Goal: Submit feedback/report problem: Submit feedback/report problem

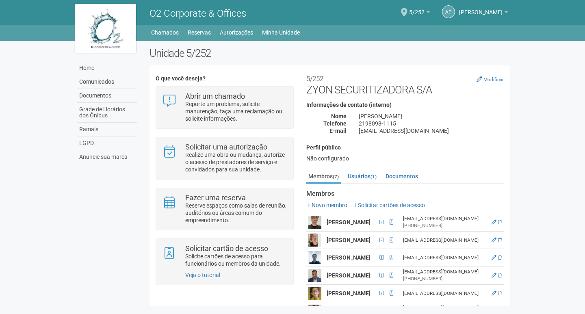
click at [556, 87] on body "Aguarde... O2 Corporate & Offices AP Ana Paula Ribeiro Campos de Moraes Silva A…" at bounding box center [292, 157] width 585 height 314
click at [367, 174] on link "Usuários (1)" at bounding box center [362, 176] width 33 height 12
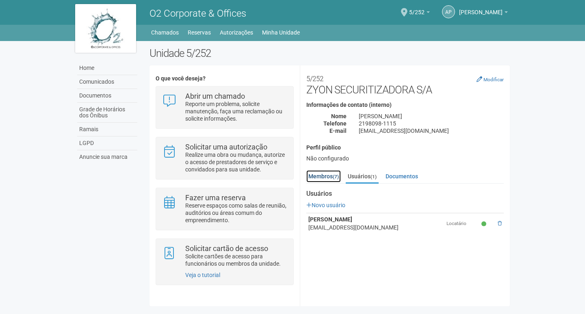
click at [327, 174] on link "Membros (7)" at bounding box center [323, 176] width 35 height 12
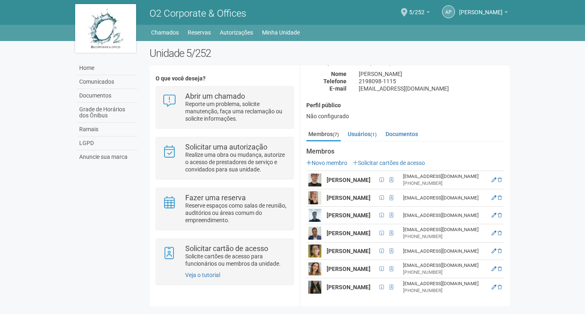
scroll to position [54, 0]
click at [393, 289] on span at bounding box center [392, 287] width 4 height 5
click at [393, 286] on span at bounding box center [392, 287] width 4 height 5
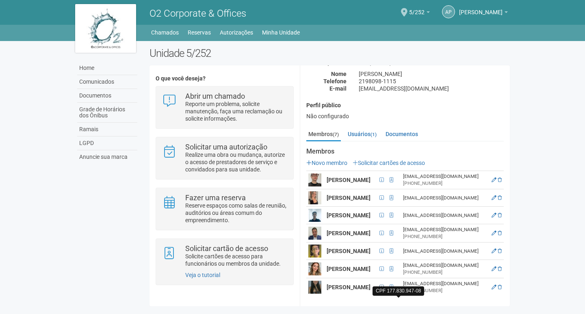
click at [384, 286] on span at bounding box center [382, 287] width 4 height 5
click at [394, 128] on link "Documentos" at bounding box center [402, 134] width 37 height 12
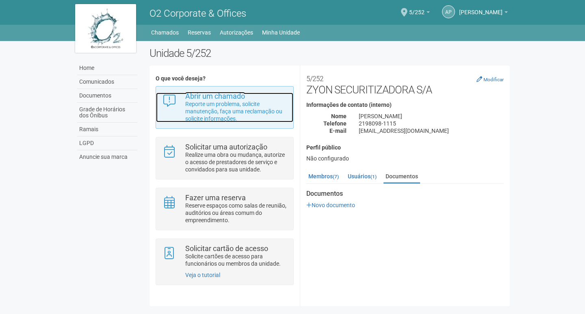
click at [221, 106] on p "Reporte um problema, solicite manutenção, faça uma reclamação ou solicite infor…" at bounding box center [236, 111] width 102 height 22
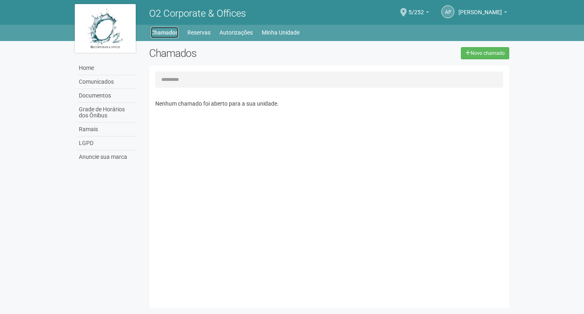
click at [166, 35] on link "Chamados" at bounding box center [165, 32] width 28 height 11
click at [279, 30] on link "Minha Unidade" at bounding box center [281, 32] width 38 height 11
